Goal: Transaction & Acquisition: Download file/media

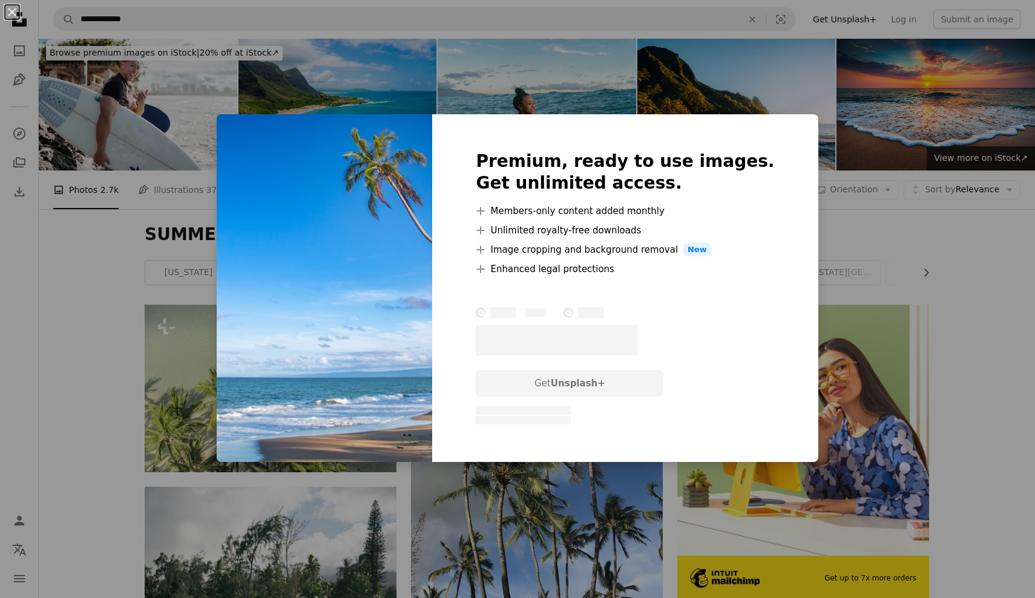
scroll to position [3006, 0]
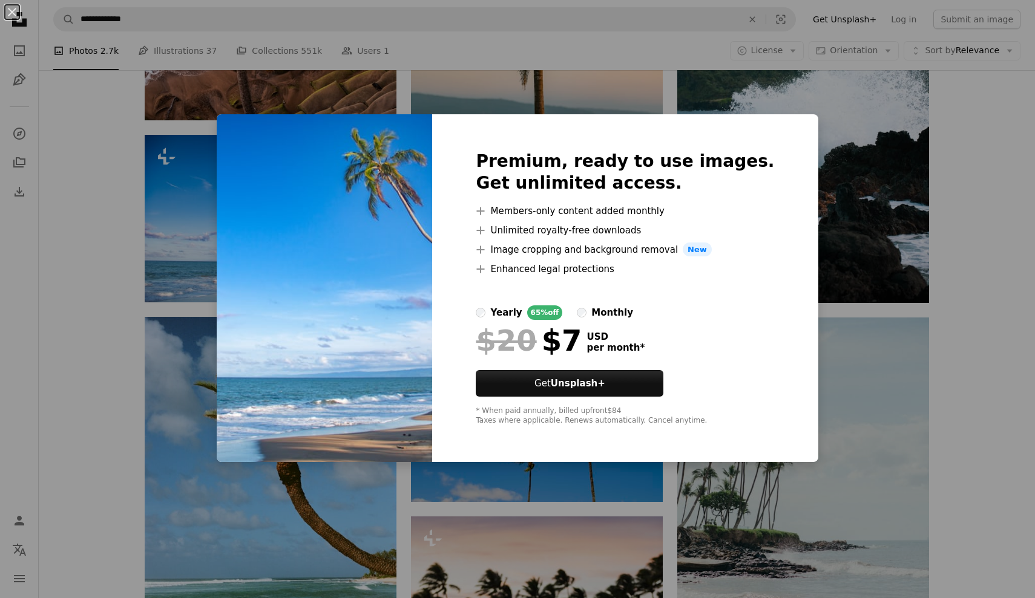
click at [149, 302] on div "An X shape Premium, ready to use images. Get unlimited access. A plus sign Memb…" at bounding box center [517, 299] width 1035 height 598
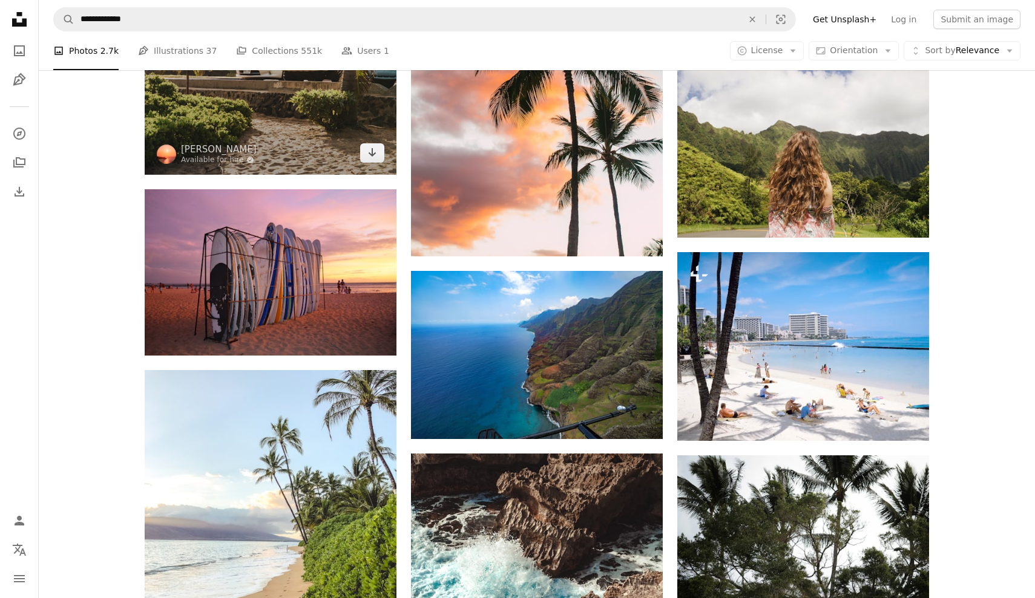
scroll to position [6971, 0]
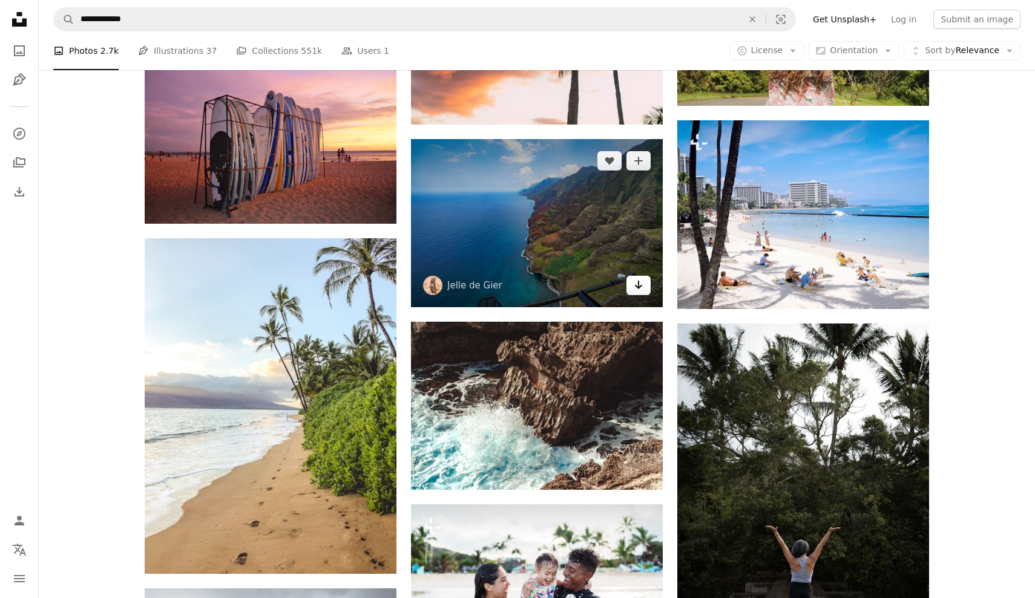
click at [644, 287] on link "Arrow pointing down" at bounding box center [638, 285] width 24 height 19
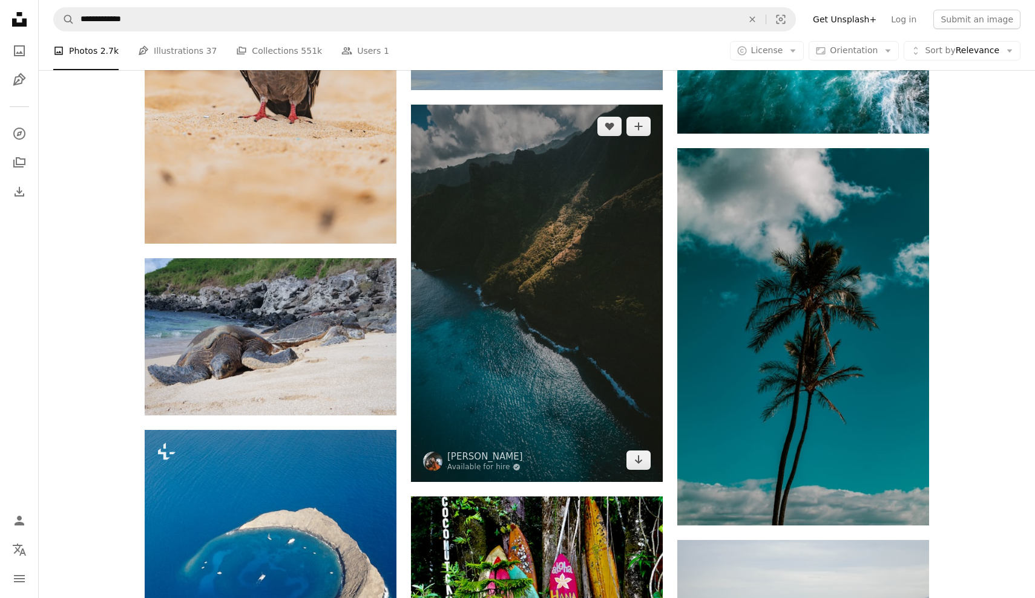
scroll to position [8114, 0]
